Goal: Task Accomplishment & Management: Use online tool/utility

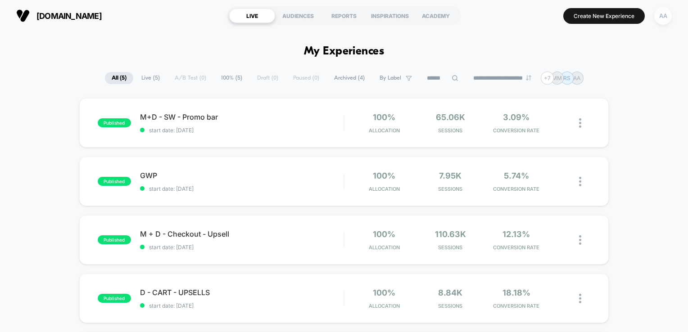
click at [657, 13] on div "AA" at bounding box center [663, 16] width 18 height 18
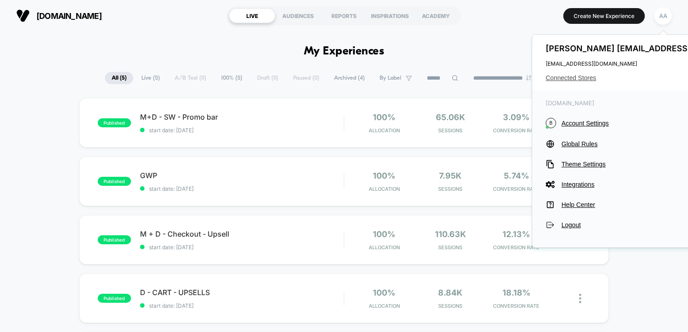
click at [574, 79] on span "Connected Stores" at bounding box center [653, 77] width 216 height 7
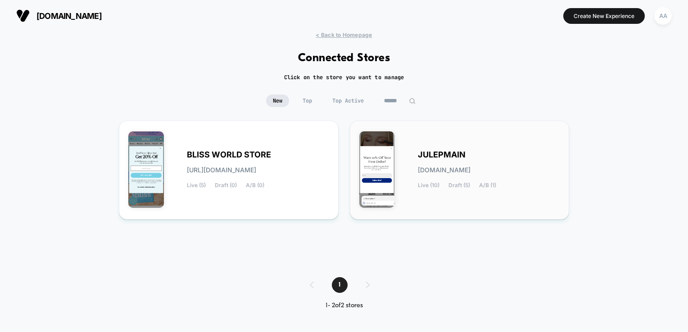
click at [466, 199] on div "JULEPMAIN [DOMAIN_NAME] Live (10) Draft (5) A/B (1)" at bounding box center [459, 170] width 201 height 80
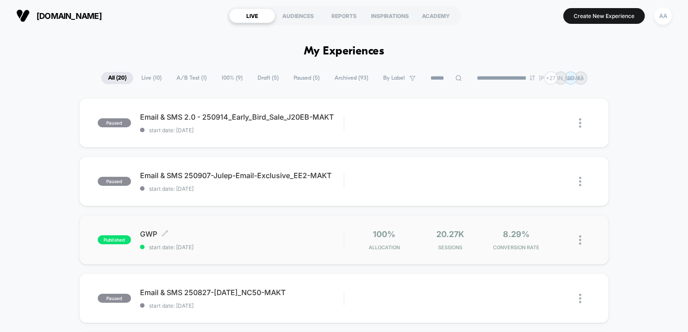
click at [104, 246] on div "published GWP Click to edit experience details Click to edit experience details…" at bounding box center [221, 240] width 246 height 21
